Goal: Task Accomplishment & Management: Use online tool/utility

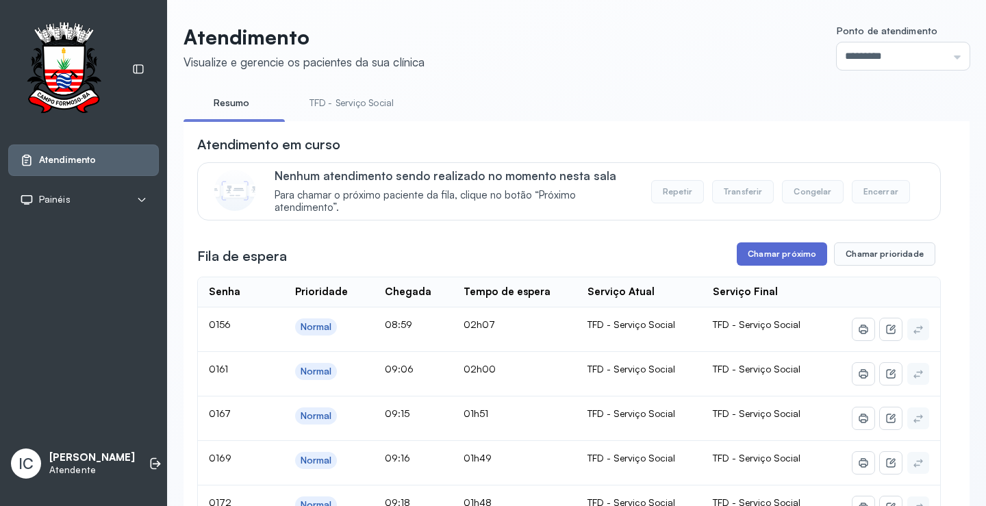
click at [761, 252] on button "Chamar próximo" at bounding box center [782, 253] width 90 height 23
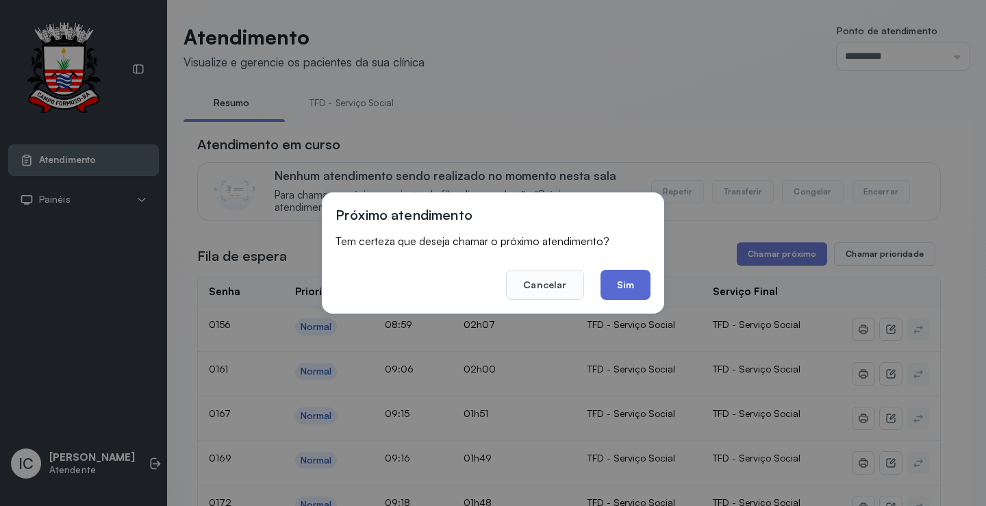
click at [619, 283] on button "Sim" at bounding box center [626, 285] width 50 height 30
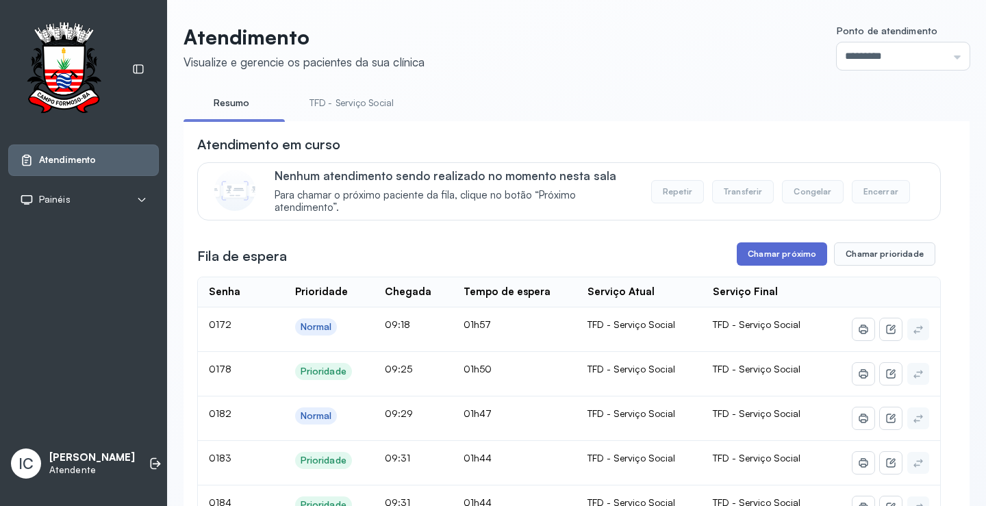
click at [789, 255] on button "Chamar próximo" at bounding box center [782, 253] width 90 height 23
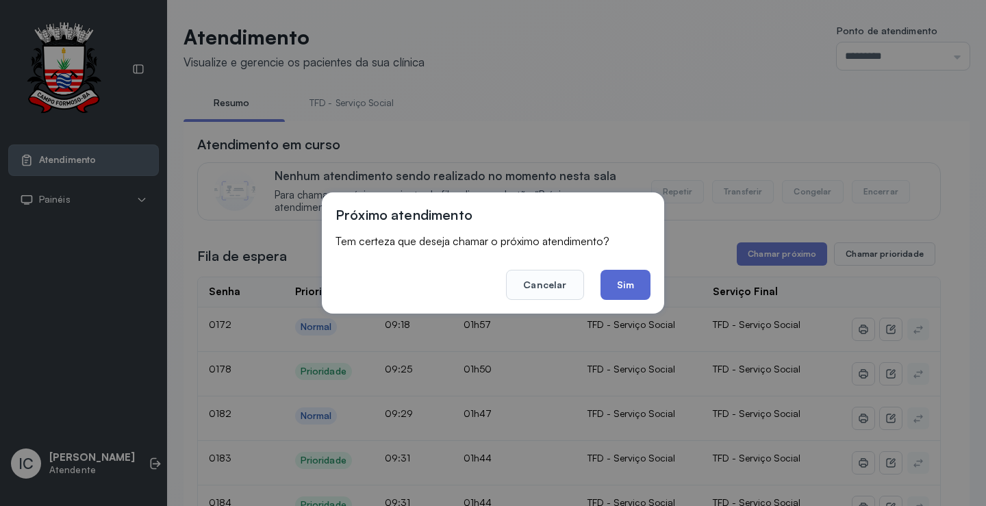
click at [622, 284] on button "Sim" at bounding box center [626, 285] width 50 height 30
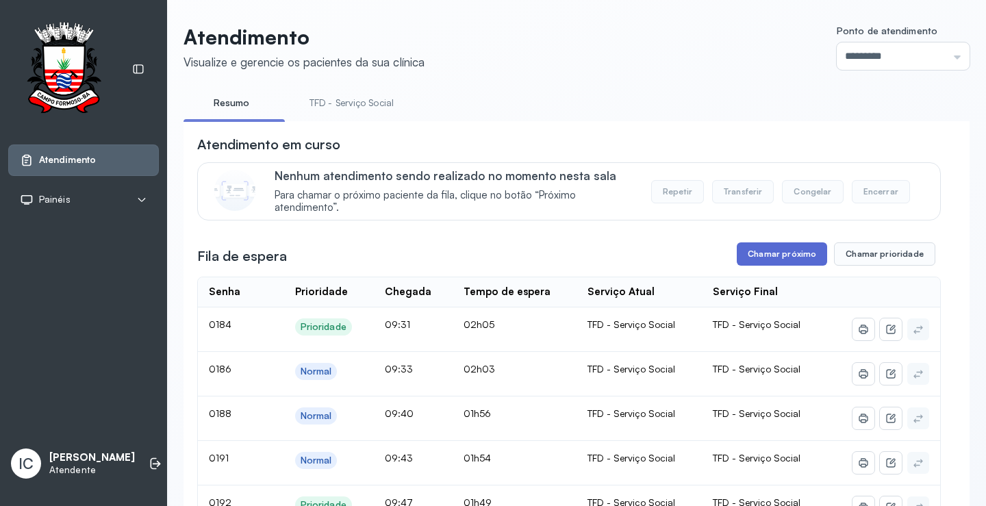
click at [806, 259] on button "Chamar próximo" at bounding box center [782, 253] width 90 height 23
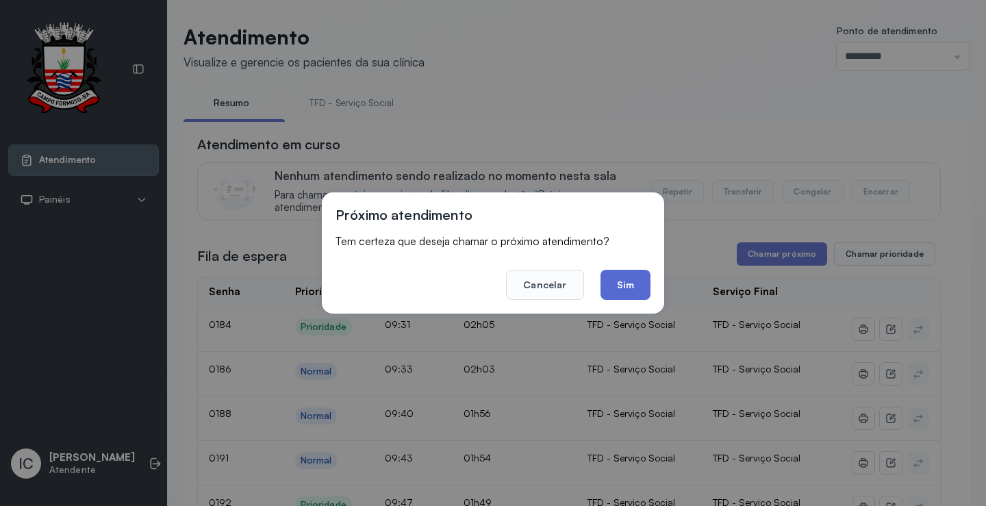
click at [613, 284] on button "Sim" at bounding box center [626, 285] width 50 height 30
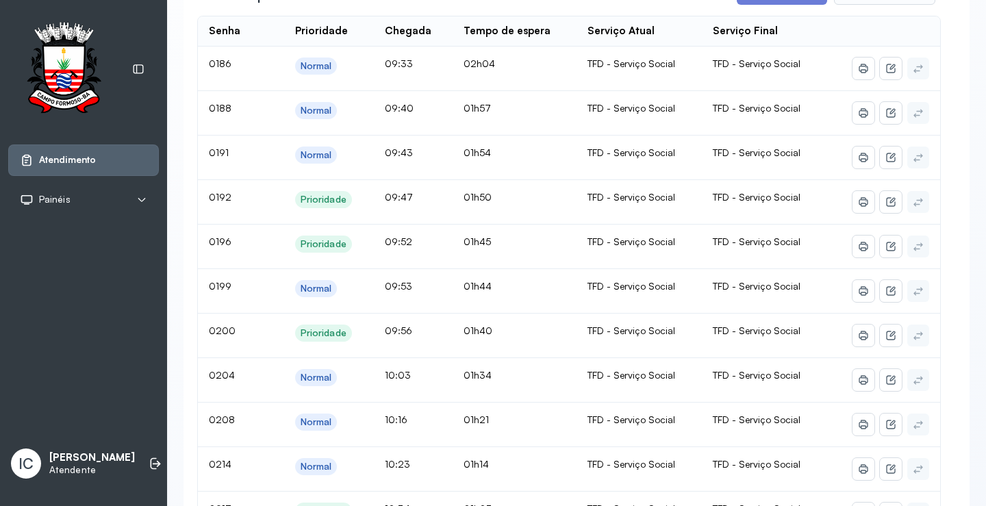
scroll to position [137, 0]
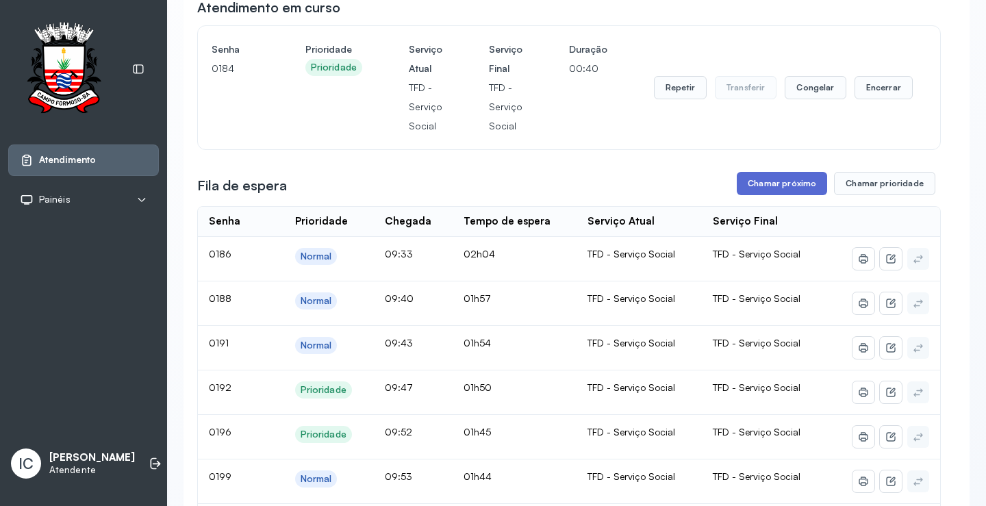
click at [795, 193] on button "Chamar próximo" at bounding box center [782, 183] width 90 height 23
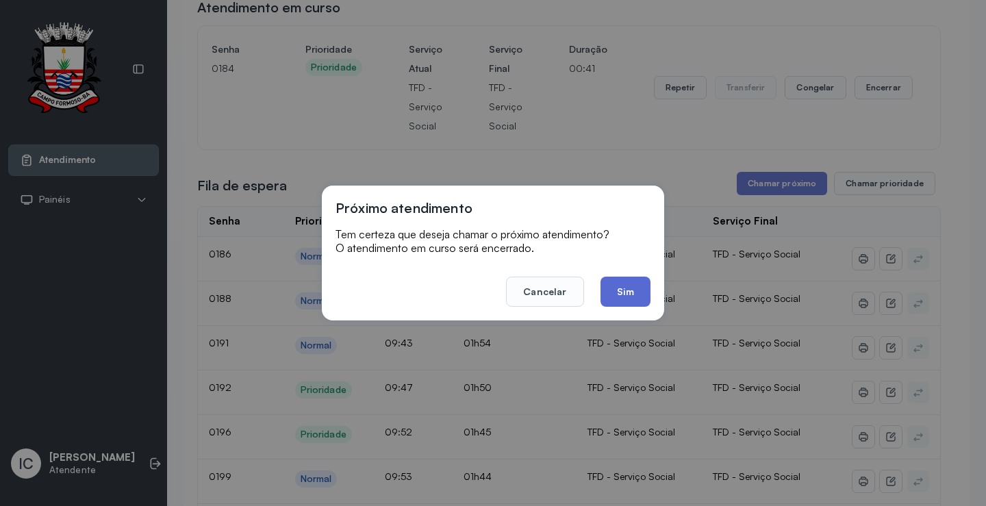
click at [639, 284] on button "Sim" at bounding box center [626, 292] width 50 height 30
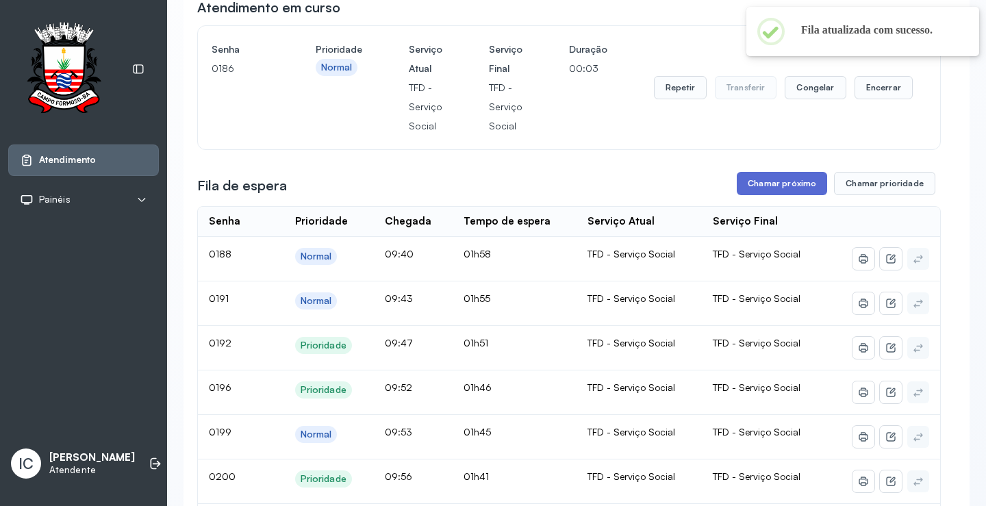
click at [757, 192] on button "Chamar próximo" at bounding box center [782, 183] width 90 height 23
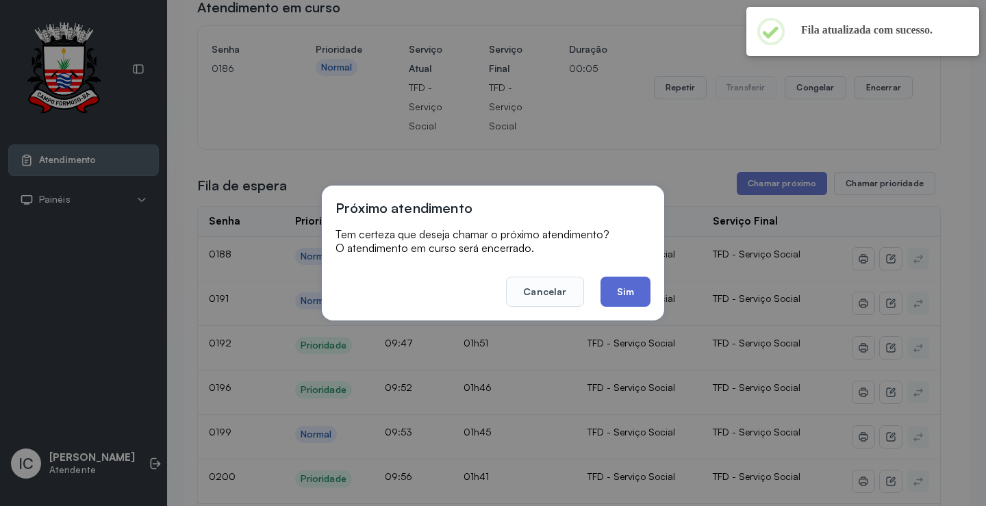
click at [616, 297] on button "Sim" at bounding box center [626, 292] width 50 height 30
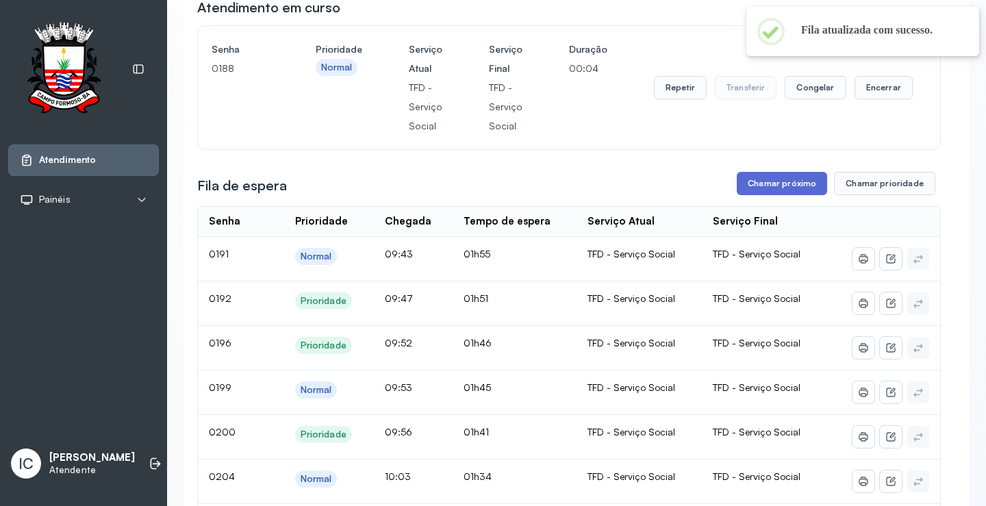
click at [765, 184] on button "Chamar próximo" at bounding box center [782, 183] width 90 height 23
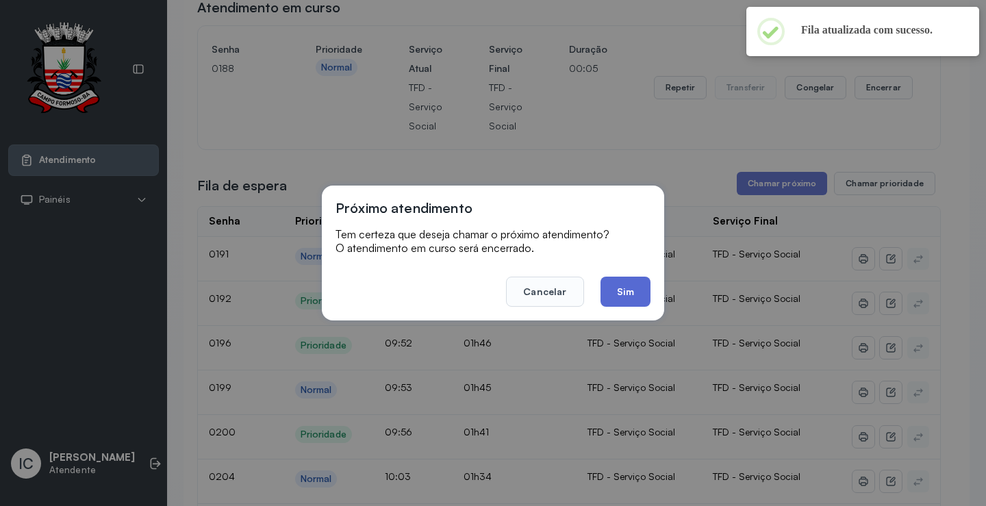
click at [631, 297] on button "Sim" at bounding box center [626, 292] width 50 height 30
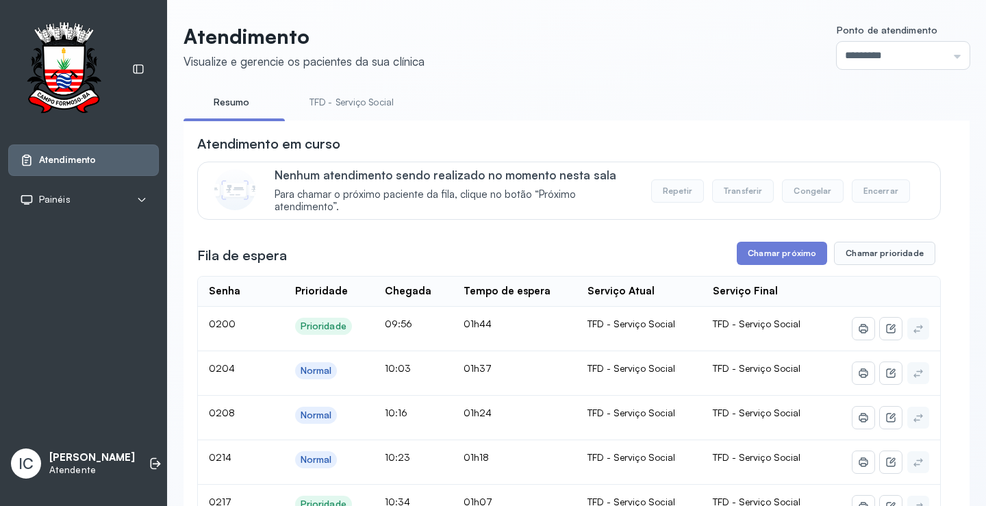
scroll to position [205, 0]
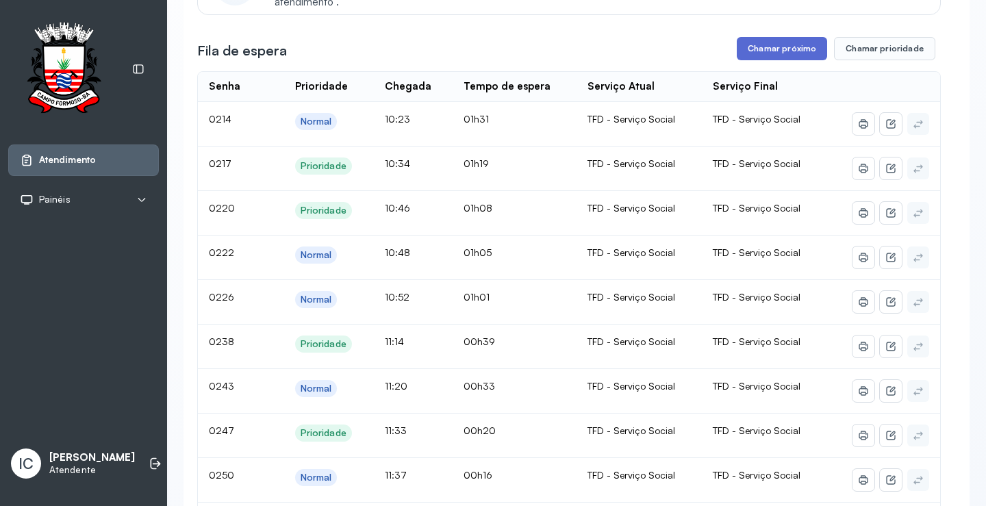
click at [783, 47] on button "Chamar próximo" at bounding box center [782, 48] width 90 height 23
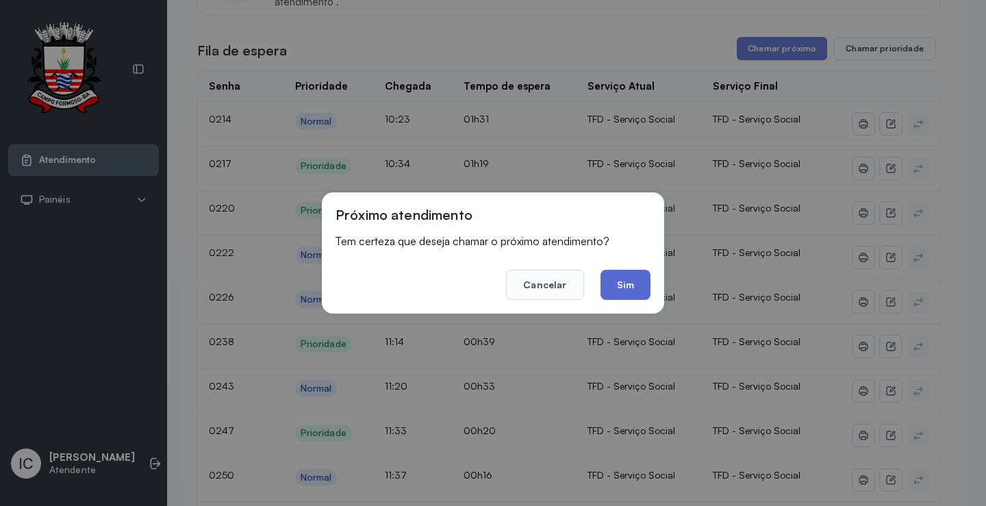
click at [625, 286] on button "Sim" at bounding box center [626, 285] width 50 height 30
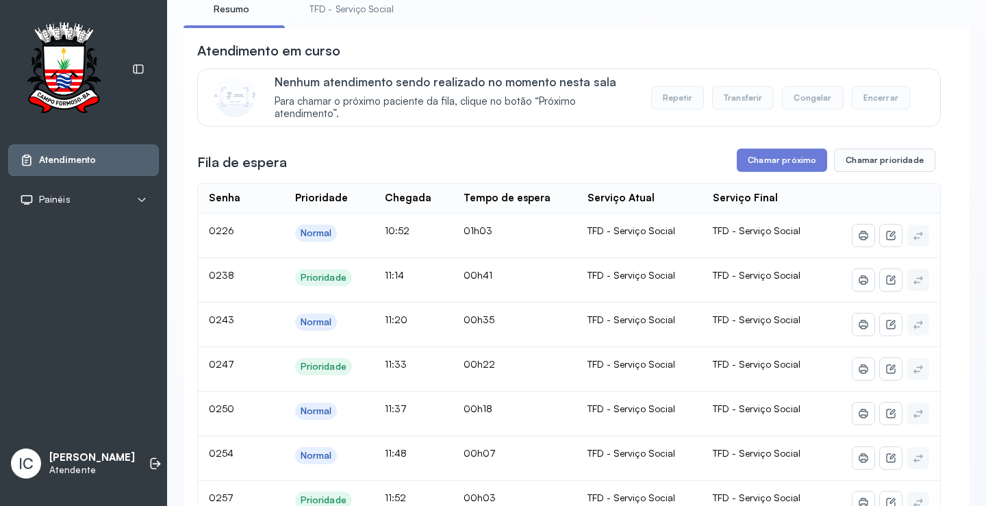
scroll to position [68, 0]
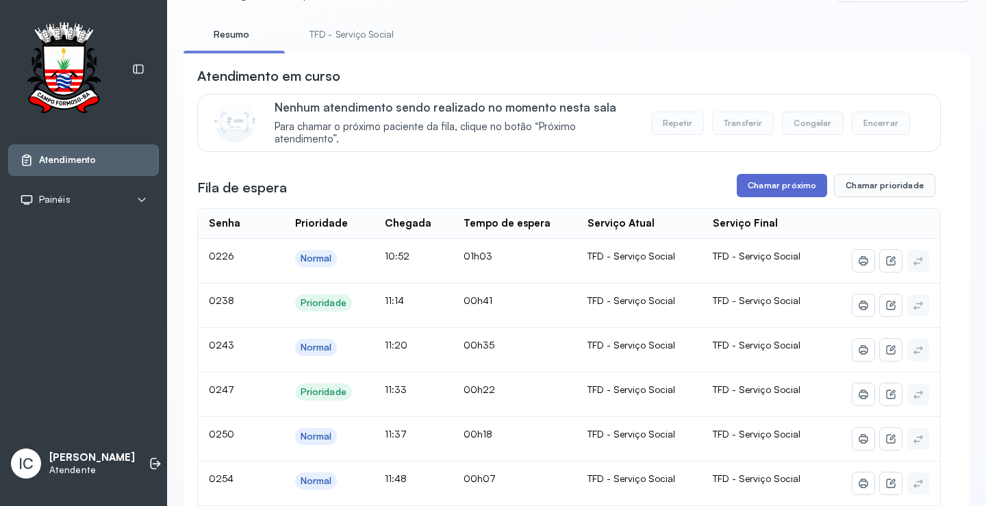
click at [753, 188] on button "Chamar próximo" at bounding box center [782, 185] width 90 height 23
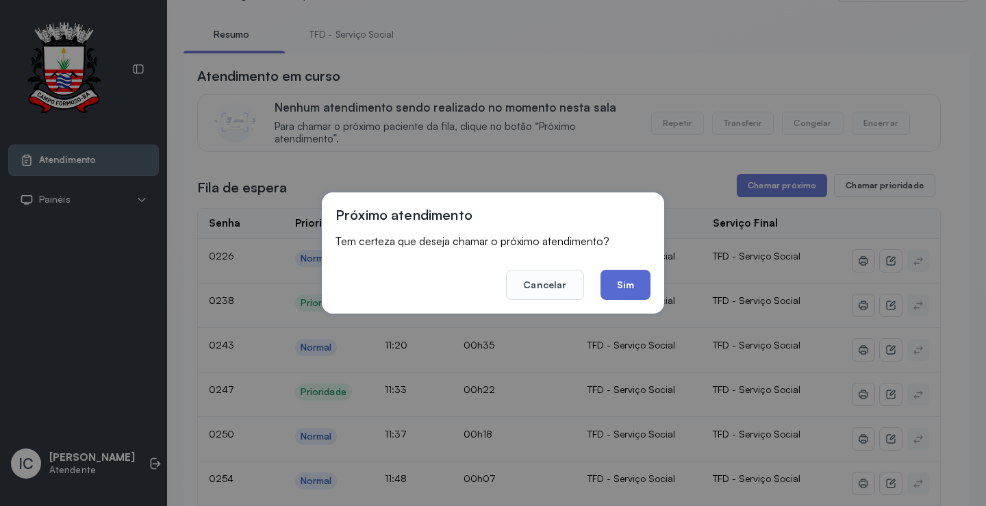
click at [612, 286] on button "Sim" at bounding box center [626, 285] width 50 height 30
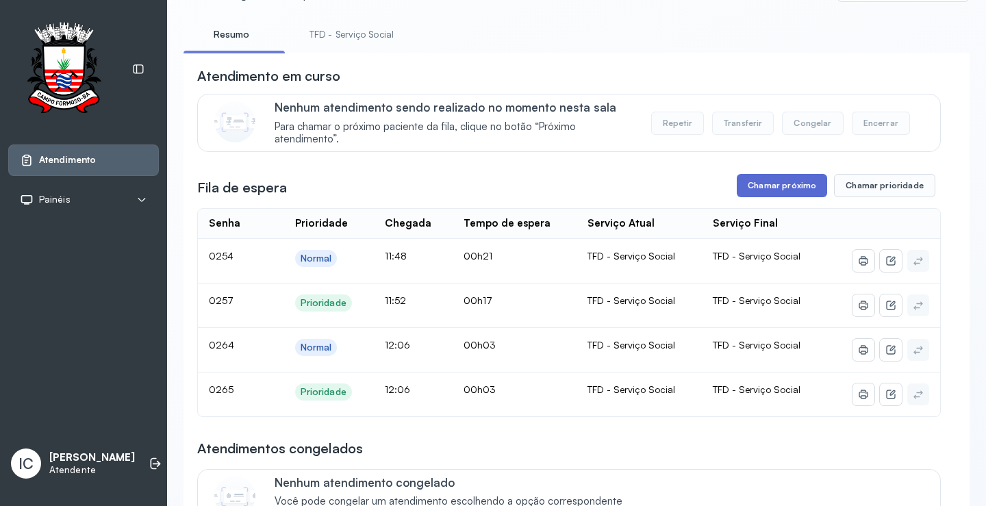
click at [770, 183] on button "Chamar próximo" at bounding box center [782, 185] width 90 height 23
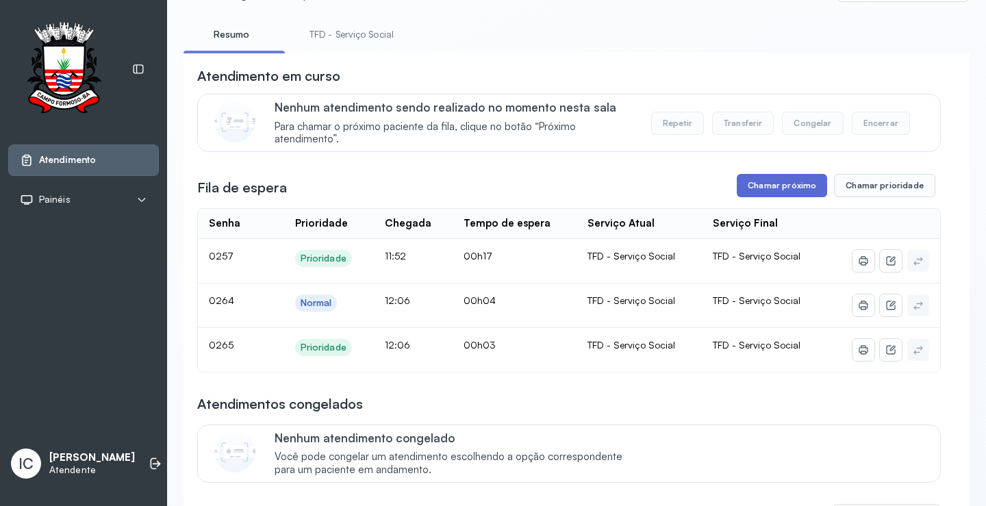
click at [803, 183] on button "Chamar próximo" at bounding box center [782, 185] width 90 height 23
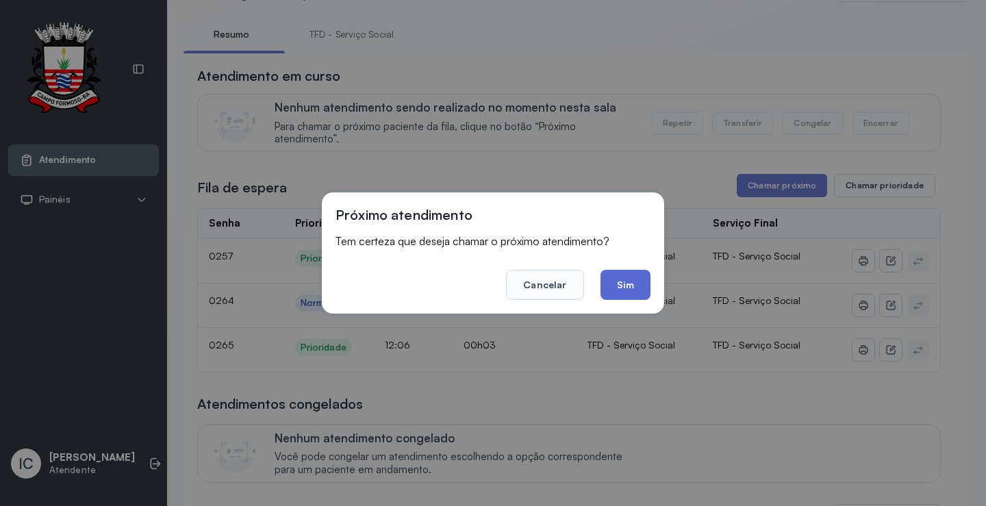
click at [629, 282] on button "Sim" at bounding box center [626, 285] width 50 height 30
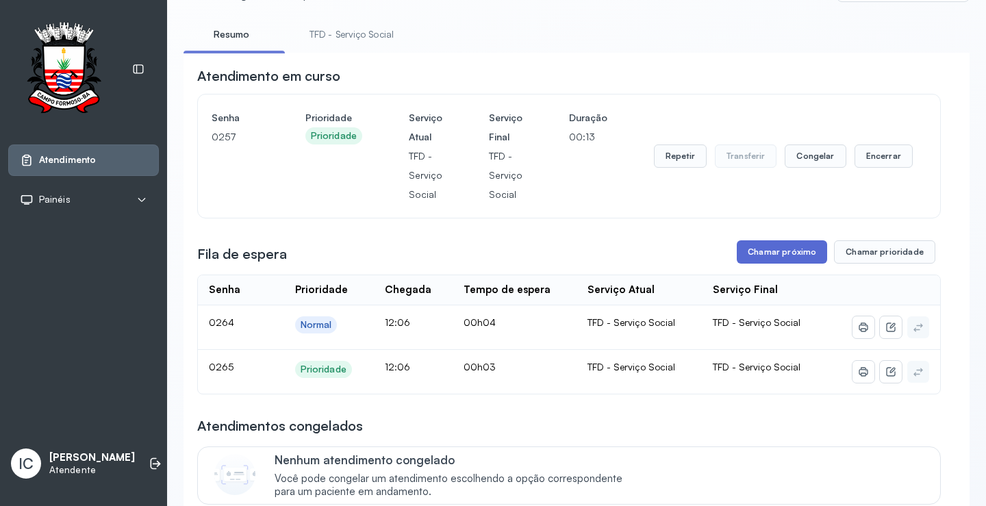
click at [749, 254] on button "Chamar próximo" at bounding box center [782, 251] width 90 height 23
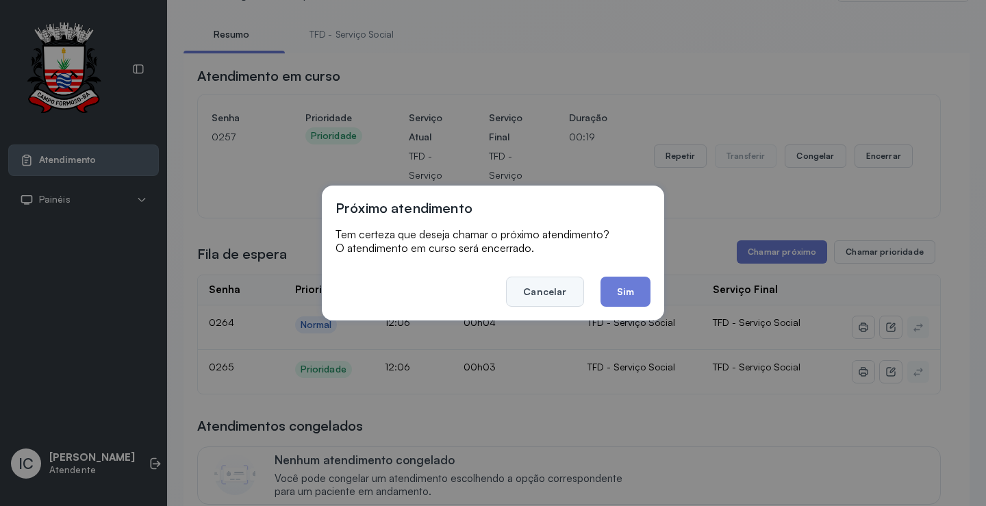
click at [566, 292] on button "Cancelar" at bounding box center [544, 292] width 77 height 30
